Goal: Task Accomplishment & Management: Use online tool/utility

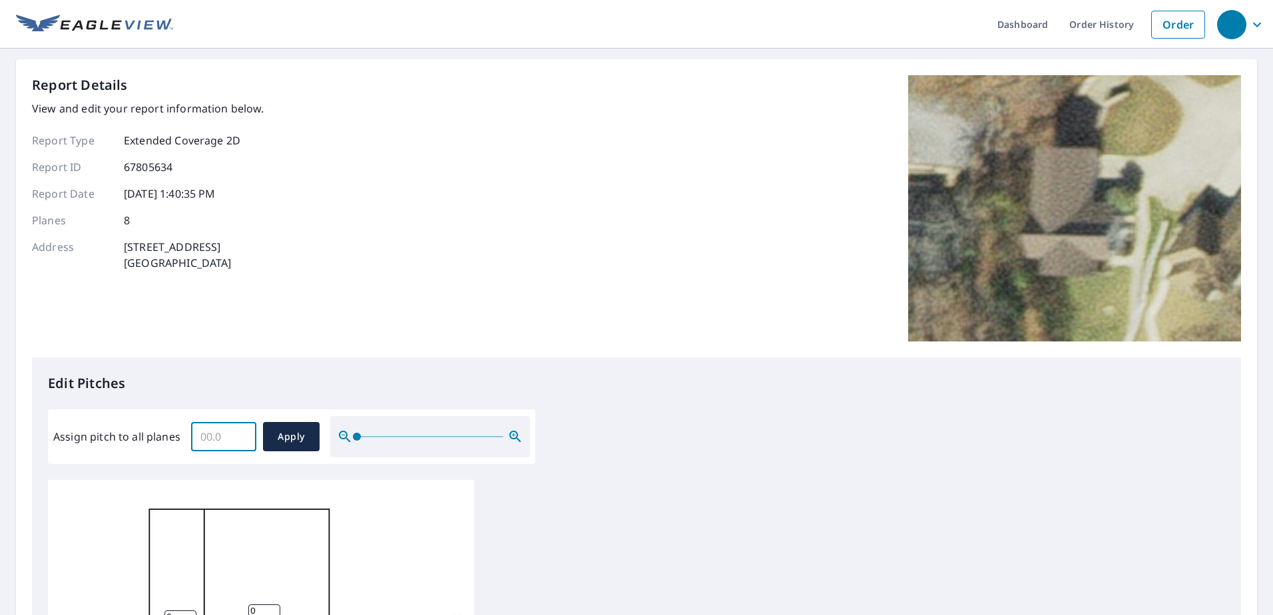
scroll to position [266, 0]
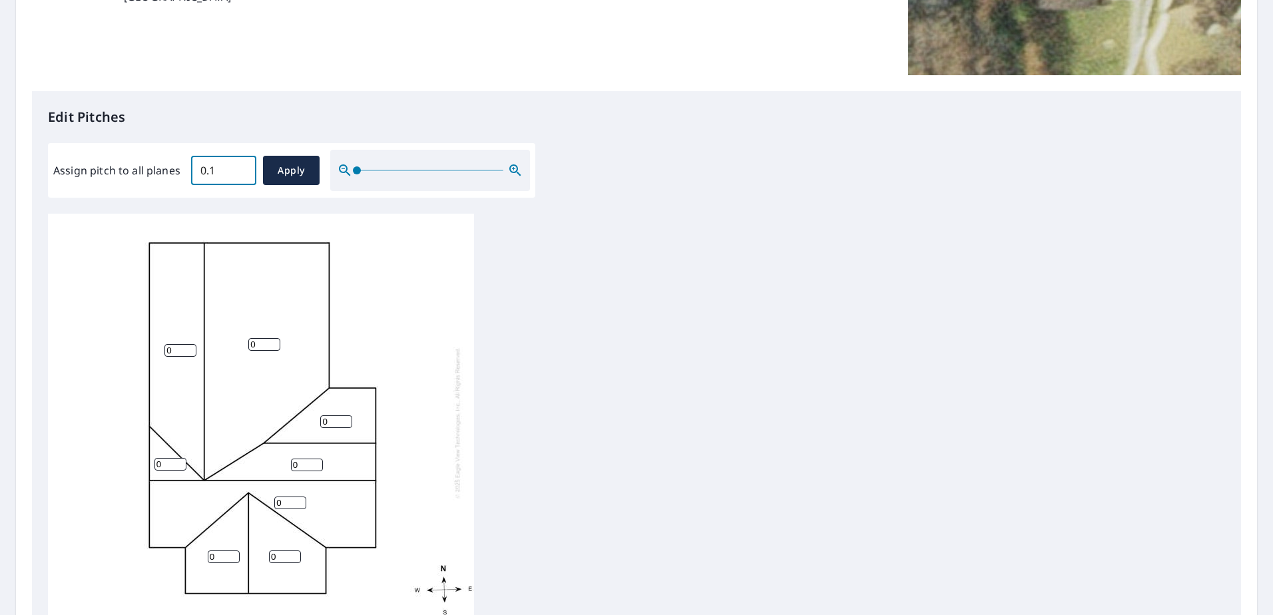
click at [239, 162] on input "0.1" at bounding box center [223, 170] width 65 height 37
click at [239, 162] on input "0.2" at bounding box center [223, 170] width 65 height 37
click at [239, 162] on input "0.3" at bounding box center [223, 170] width 65 height 37
click at [239, 162] on input "0.4" at bounding box center [223, 170] width 65 height 37
click at [239, 162] on input "0.5" at bounding box center [223, 170] width 65 height 37
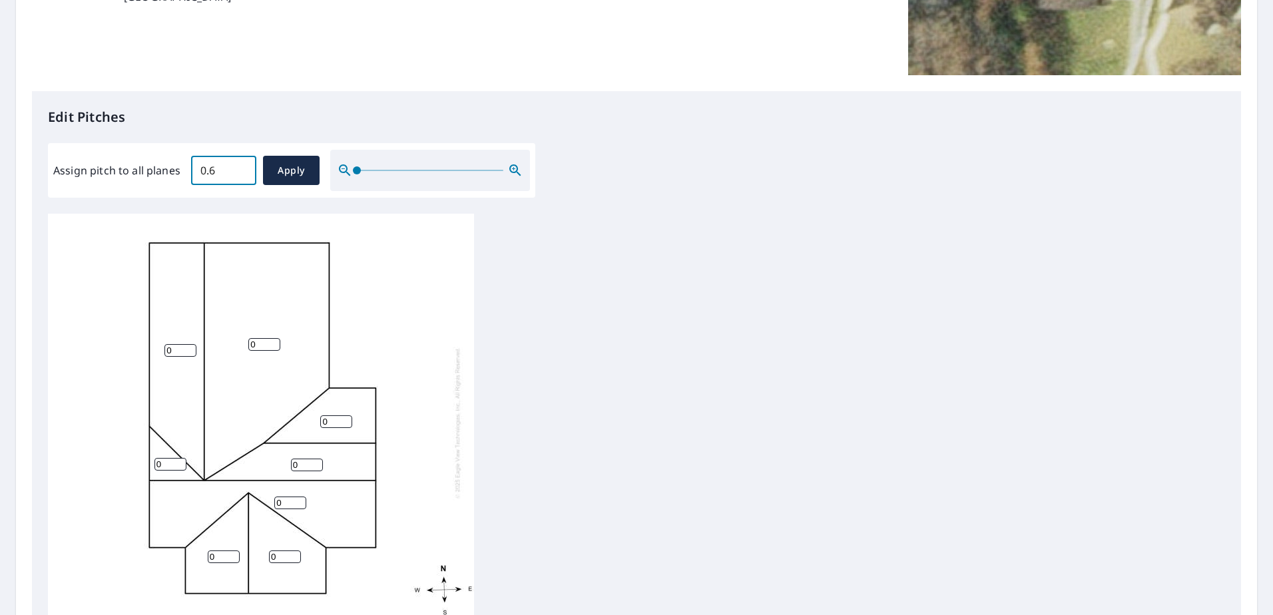
click at [239, 162] on input "0.6" at bounding box center [223, 170] width 65 height 37
click at [239, 162] on input "0.7" at bounding box center [223, 170] width 65 height 37
type input "0.8"
click at [239, 162] on input "0.8" at bounding box center [223, 170] width 65 height 37
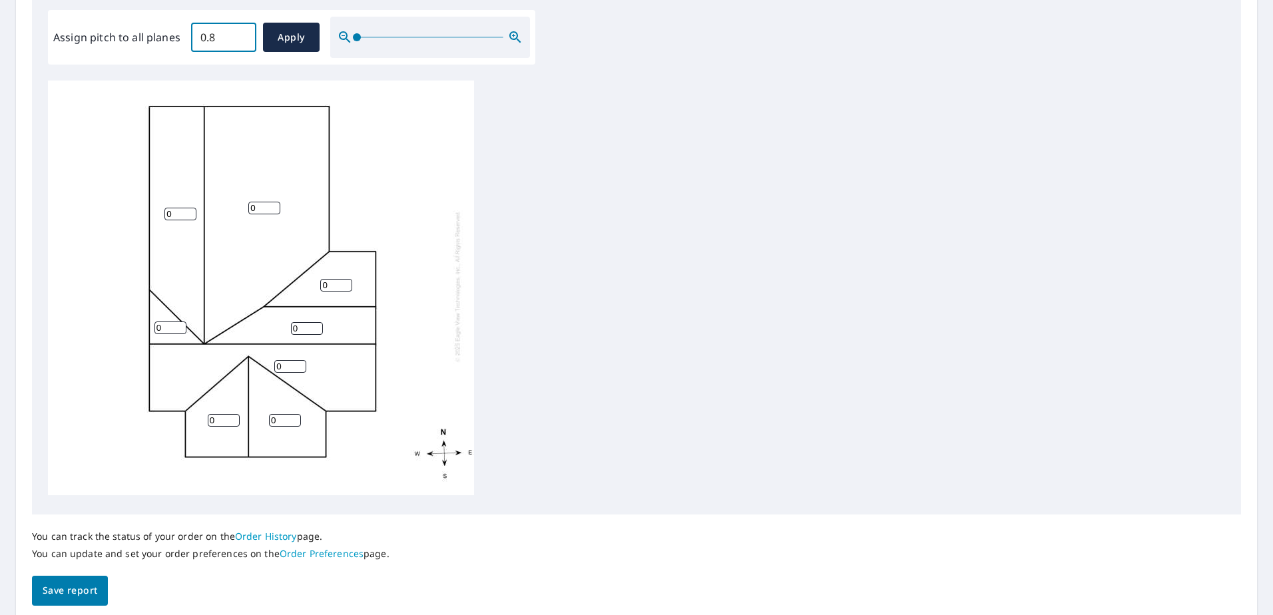
scroll to position [0, 0]
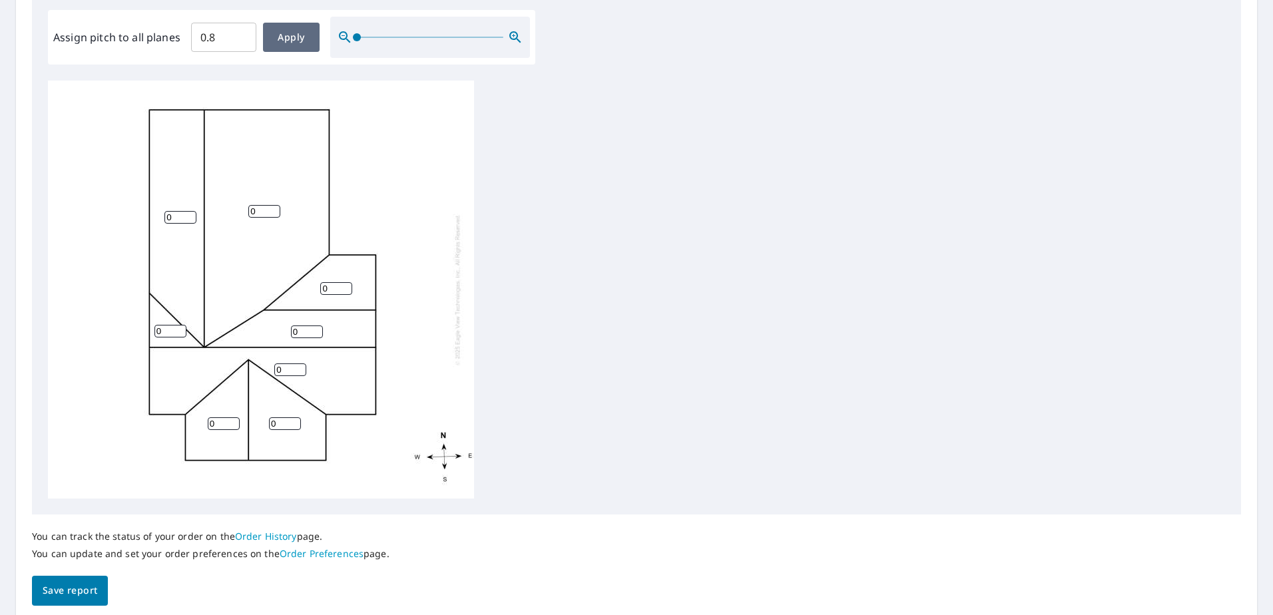
click at [295, 35] on span "Apply" at bounding box center [291, 37] width 35 height 17
type input "0.8"
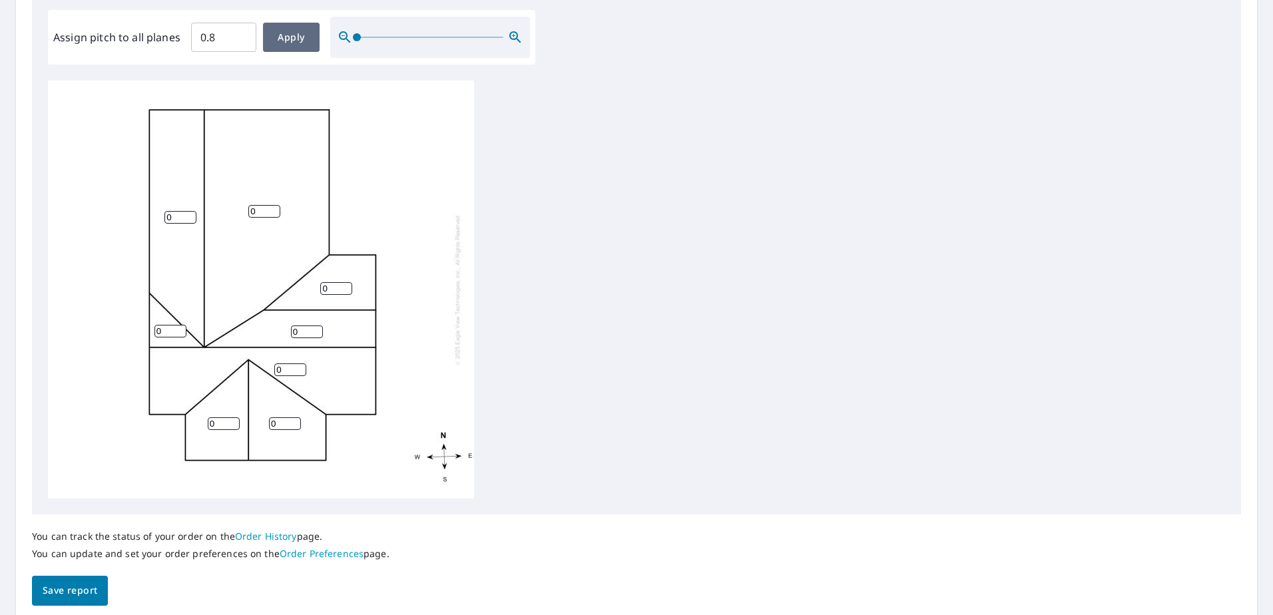
type input "0.8"
click at [79, 583] on span "Save report" at bounding box center [70, 591] width 55 height 17
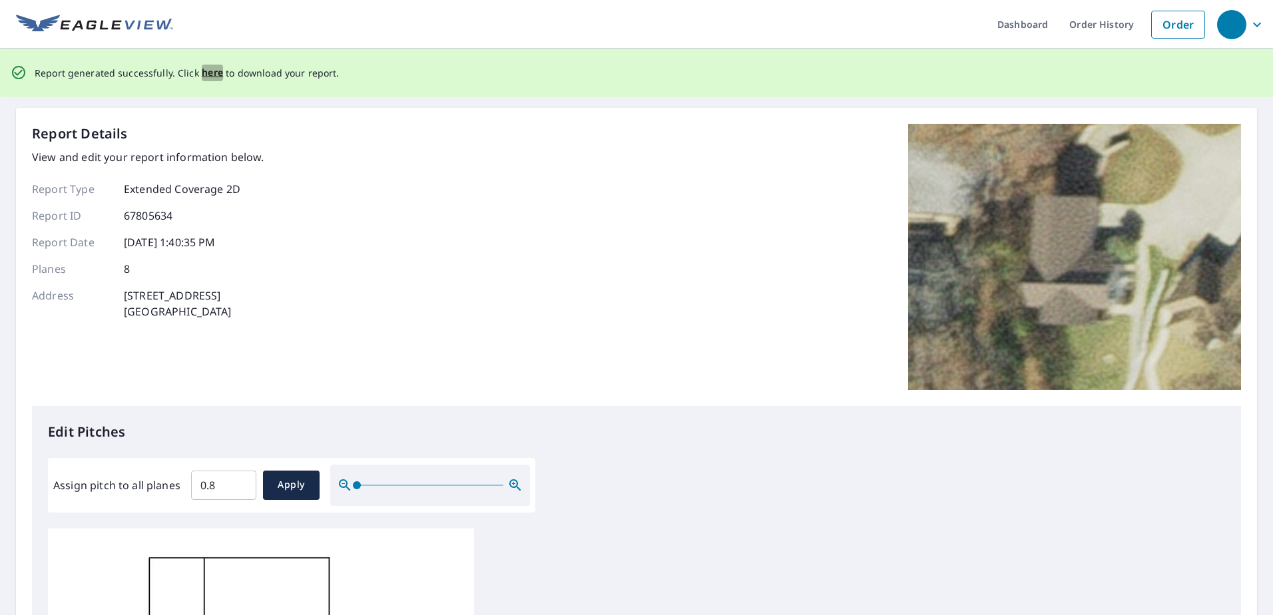
click at [208, 73] on span "here" at bounding box center [213, 73] width 22 height 17
